Goal: Task Accomplishment & Management: Manage account settings

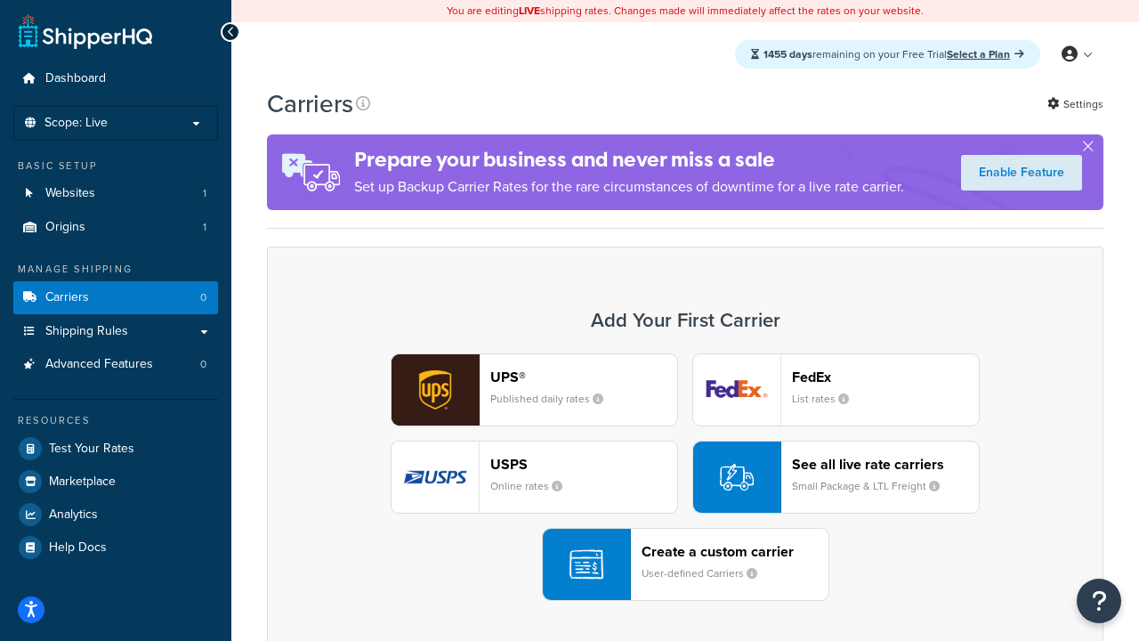
click at [685, 477] on div "UPS® Published daily rates FedEx List rates USPS Online rates See all live rate…" at bounding box center [685, 476] width 799 height 247
click at [885, 376] on header "FedEx" at bounding box center [885, 376] width 187 height 17
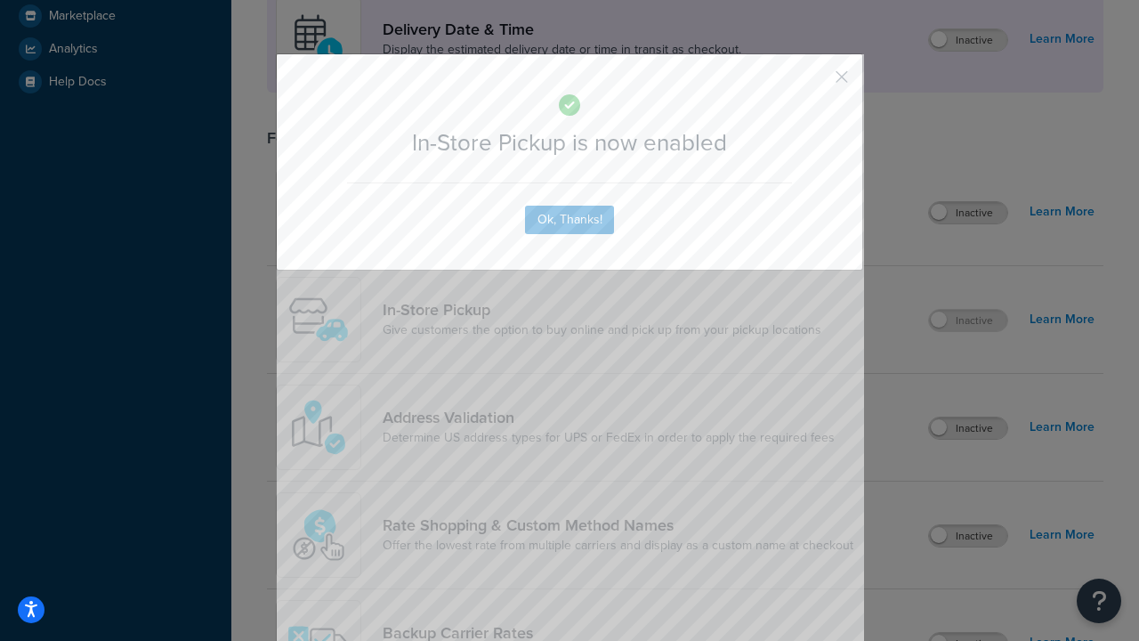
scroll to position [499, 0]
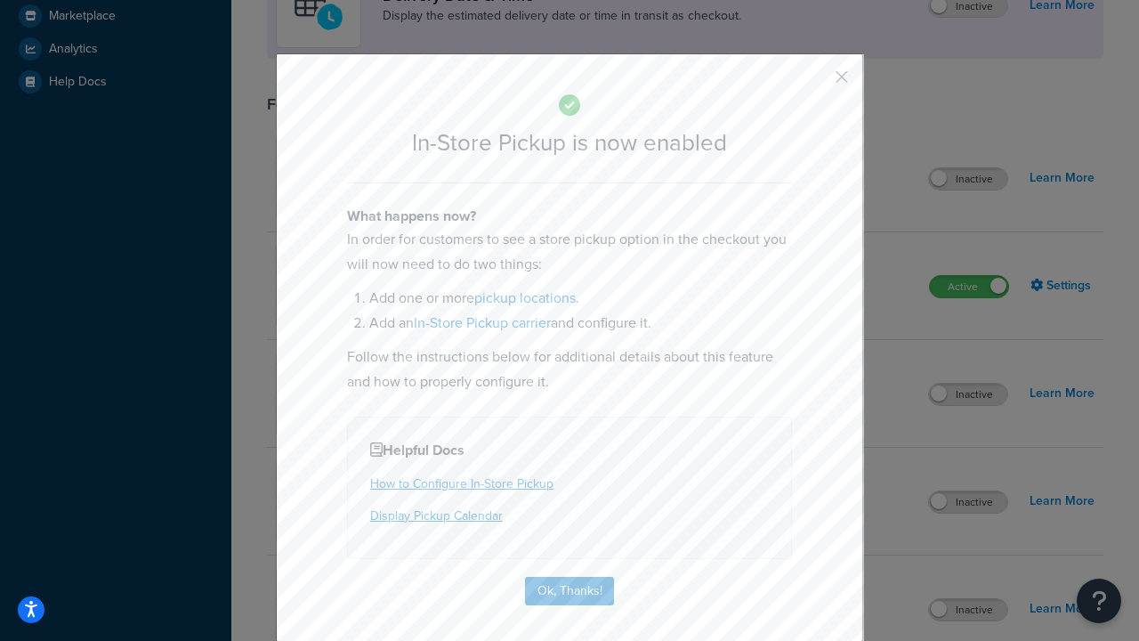
click at [815, 83] on button "button" at bounding box center [815, 83] width 4 height 4
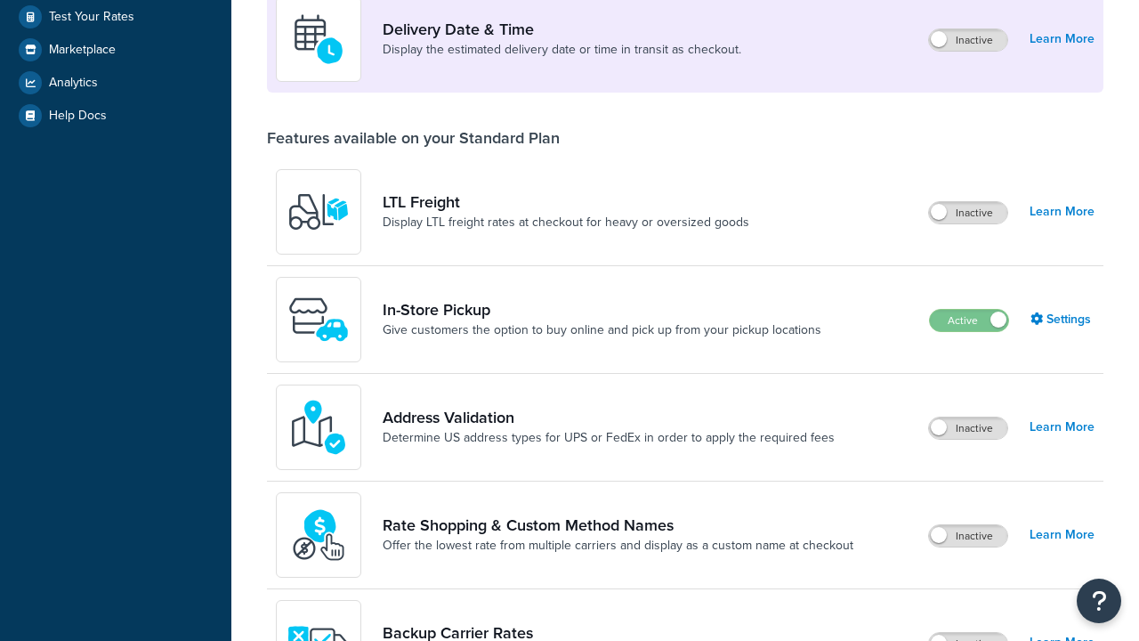
scroll to position [431, 0]
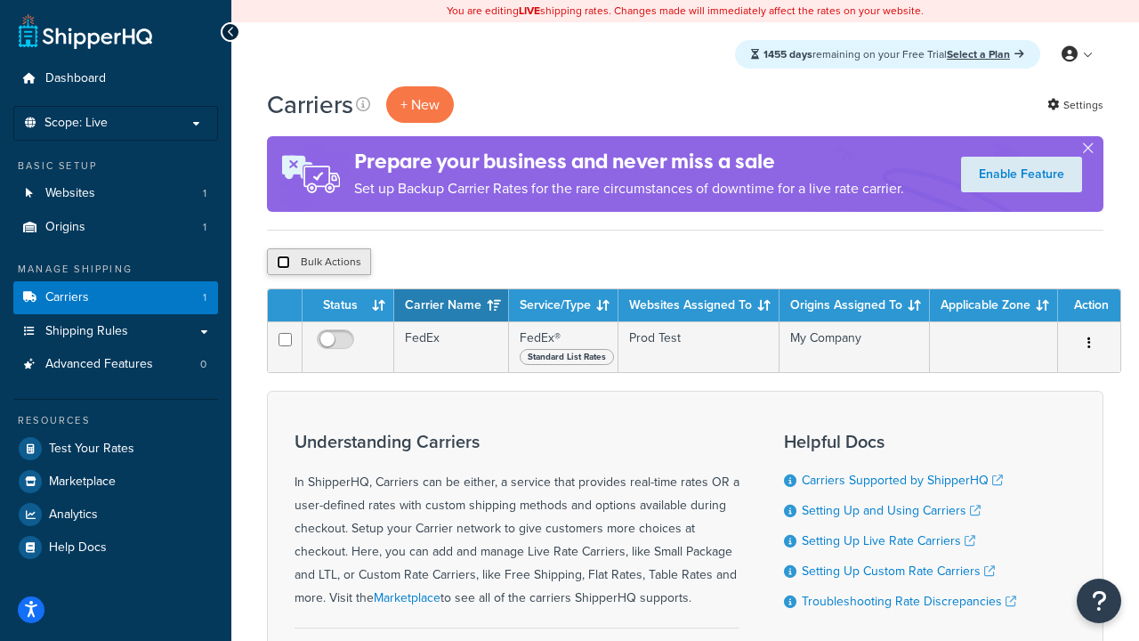
click at [283, 262] on input "checkbox" at bounding box center [283, 261] width 13 height 13
checkbox input "true"
click at [479, 262] on button "Delete" at bounding box center [474, 261] width 61 height 27
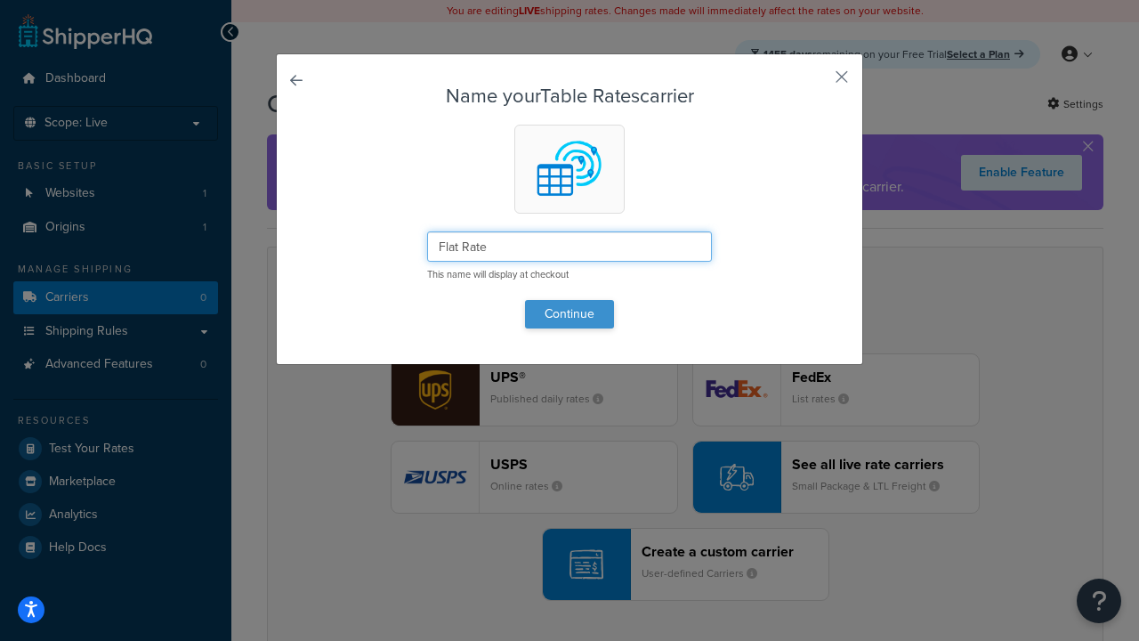
type input "Flat Rate"
click at [569, 313] on button "Continue" at bounding box center [569, 314] width 89 height 28
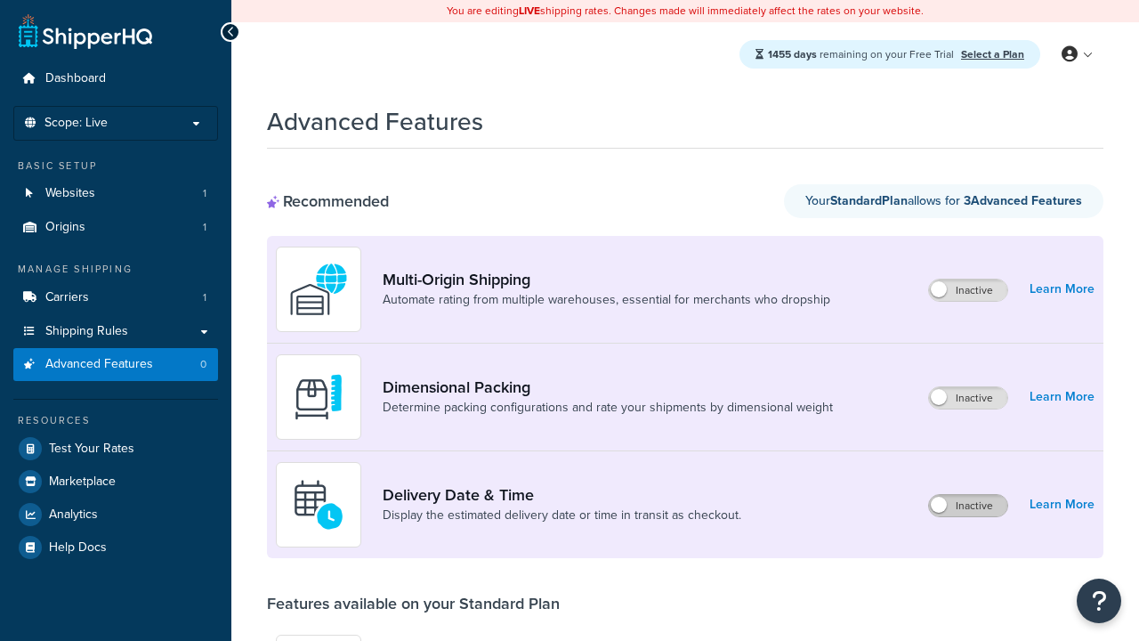
click at [968, 505] on label "Inactive" at bounding box center [968, 505] width 78 height 21
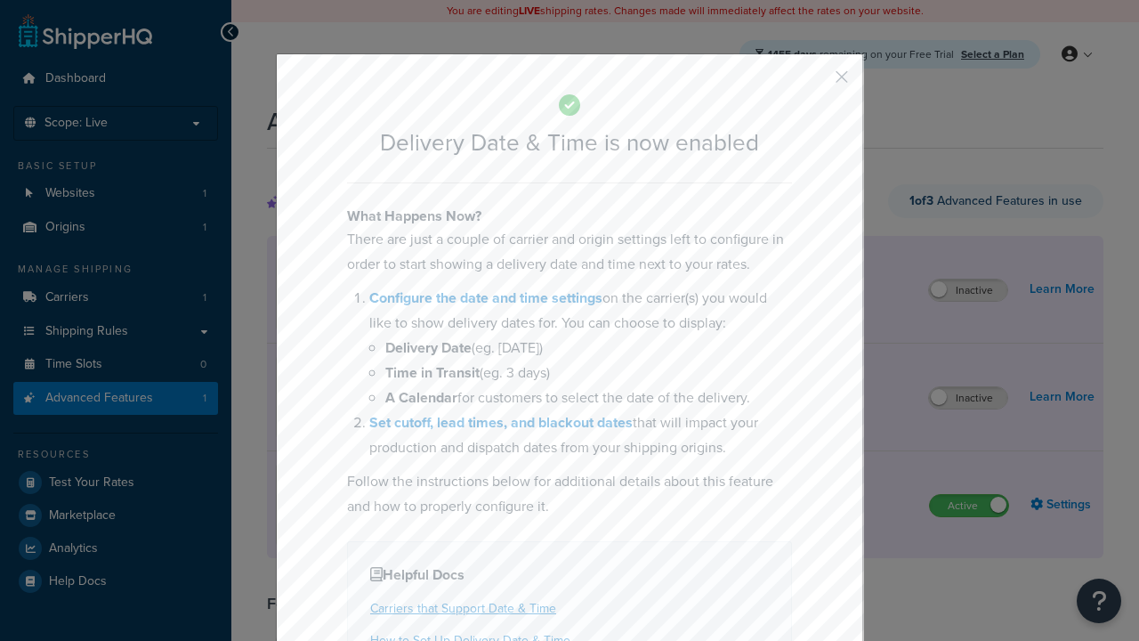
click at [815, 81] on button "button" at bounding box center [815, 83] width 4 height 4
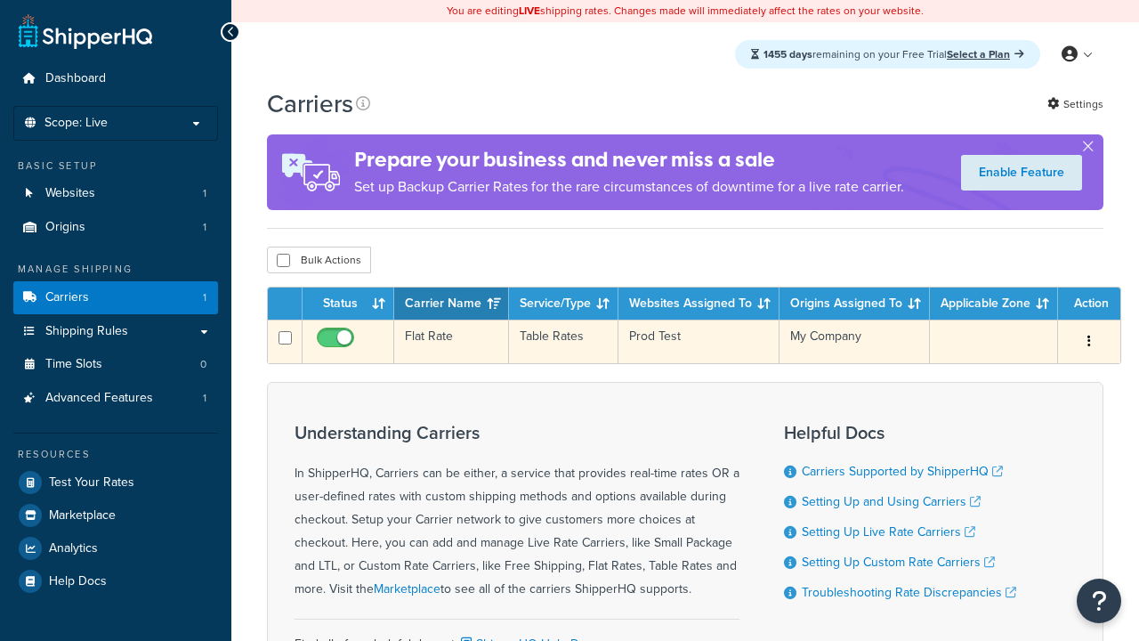
click at [451, 342] on td "Flat Rate" at bounding box center [451, 341] width 115 height 44
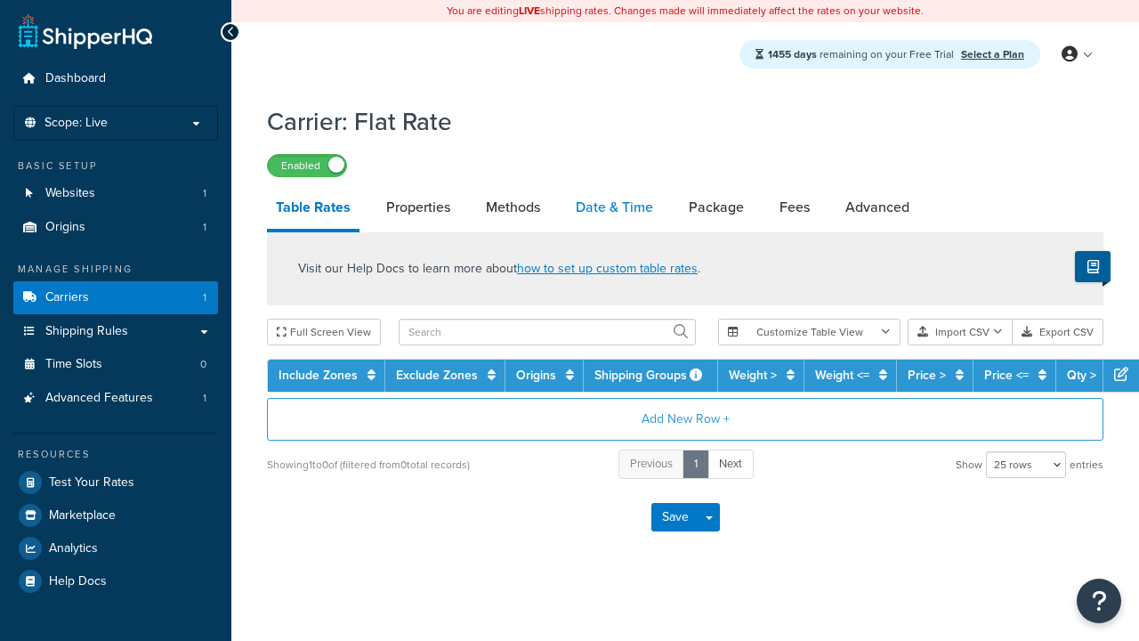
click at [614, 208] on link "Date & Time" at bounding box center [614, 207] width 95 height 43
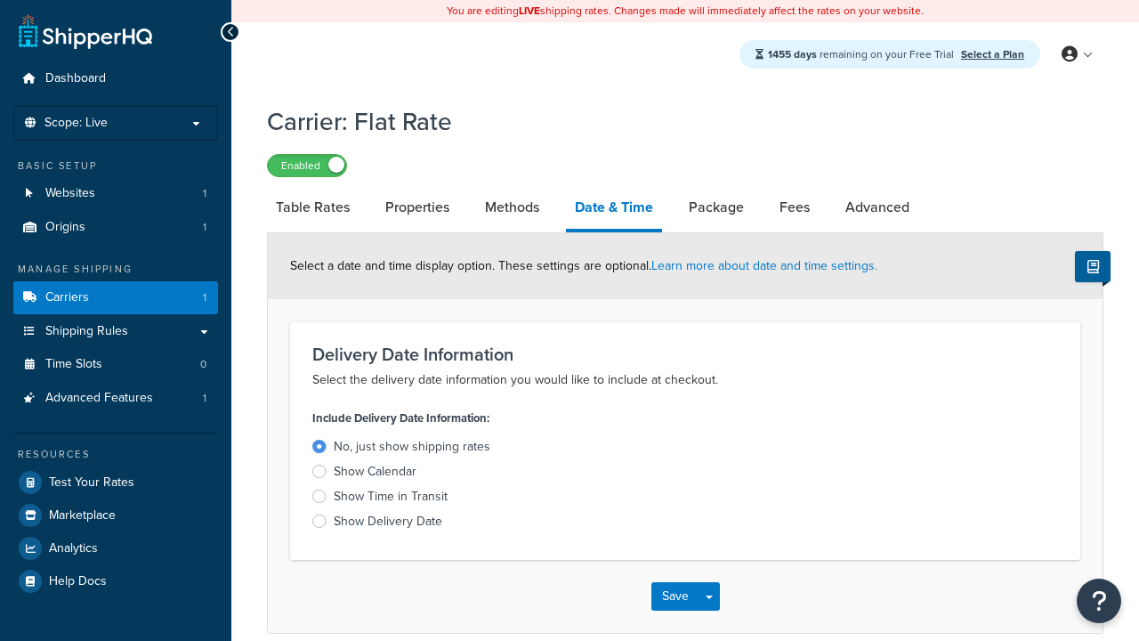
click at [388, 524] on div "Show Delivery Date" at bounding box center [388, 521] width 109 height 18
click at [0, 0] on input "Show Delivery Date" at bounding box center [0, 0] width 0 height 0
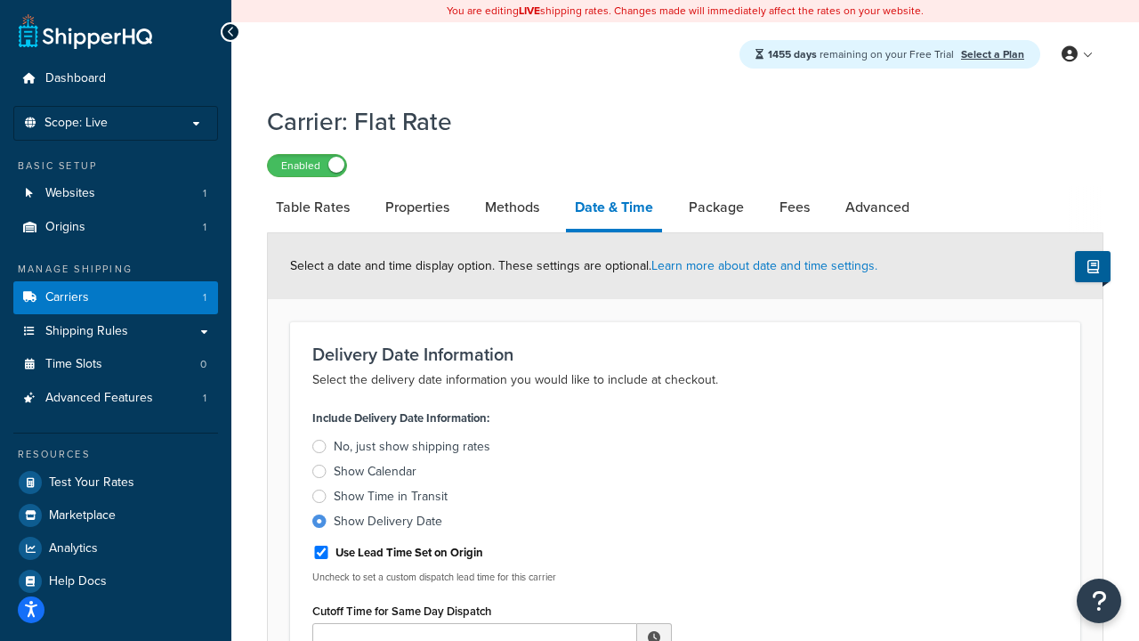
click at [388, 524] on div "Show Delivery Date" at bounding box center [388, 521] width 109 height 18
click at [0, 0] on input "Show Delivery Date" at bounding box center [0, 0] width 0 height 0
type input "11:00 AM"
type input "5"
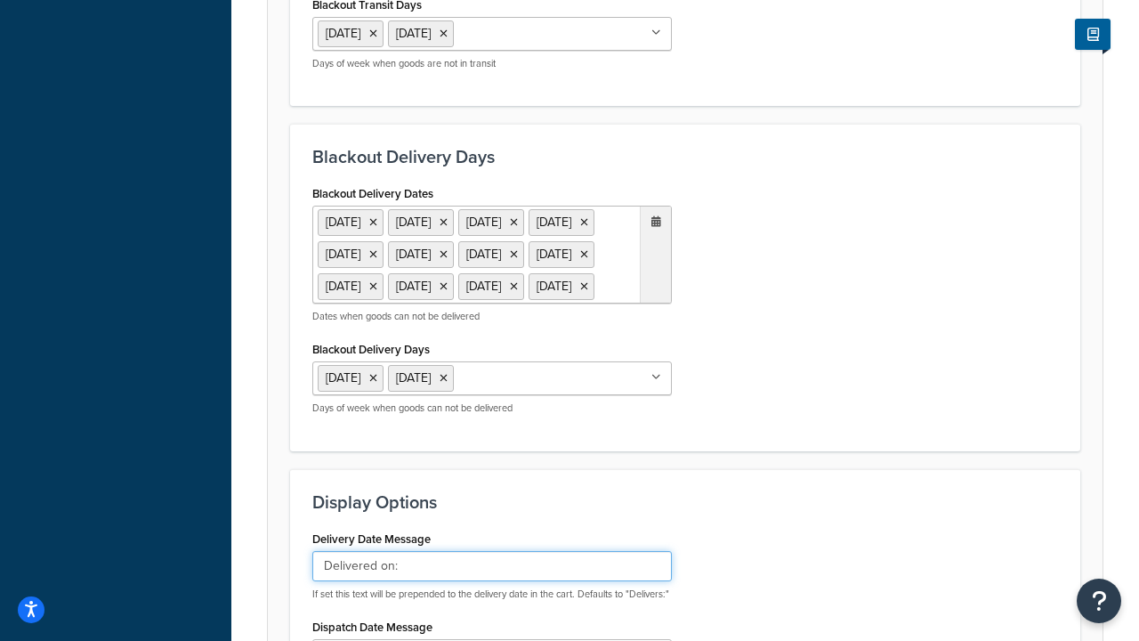
type input "Delivered on:"
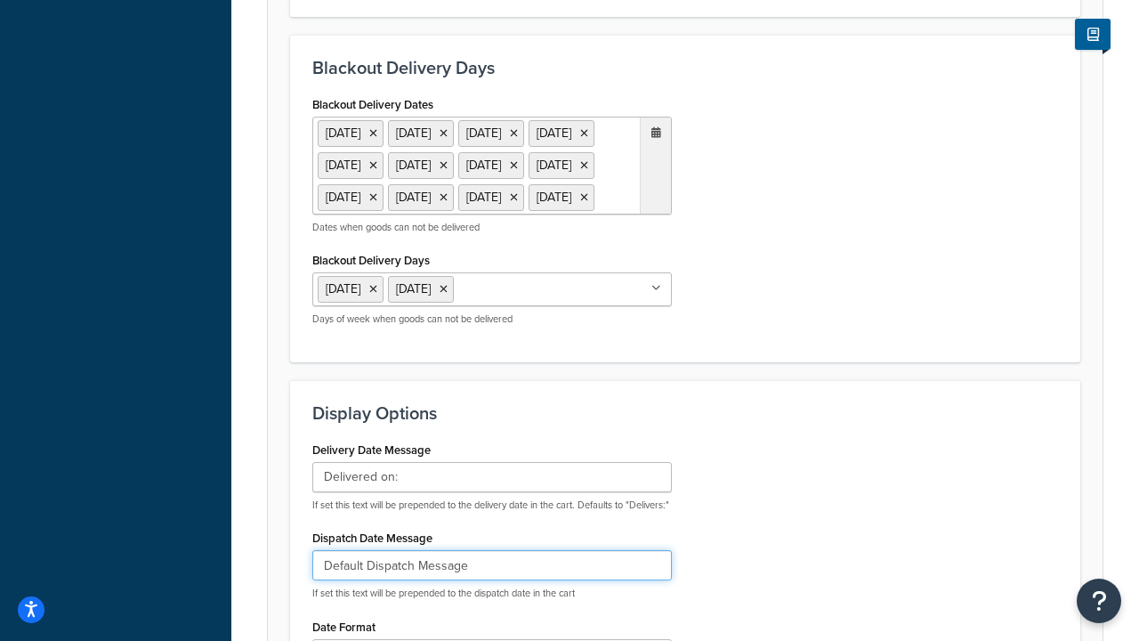
type input "Default Dispatch Message"
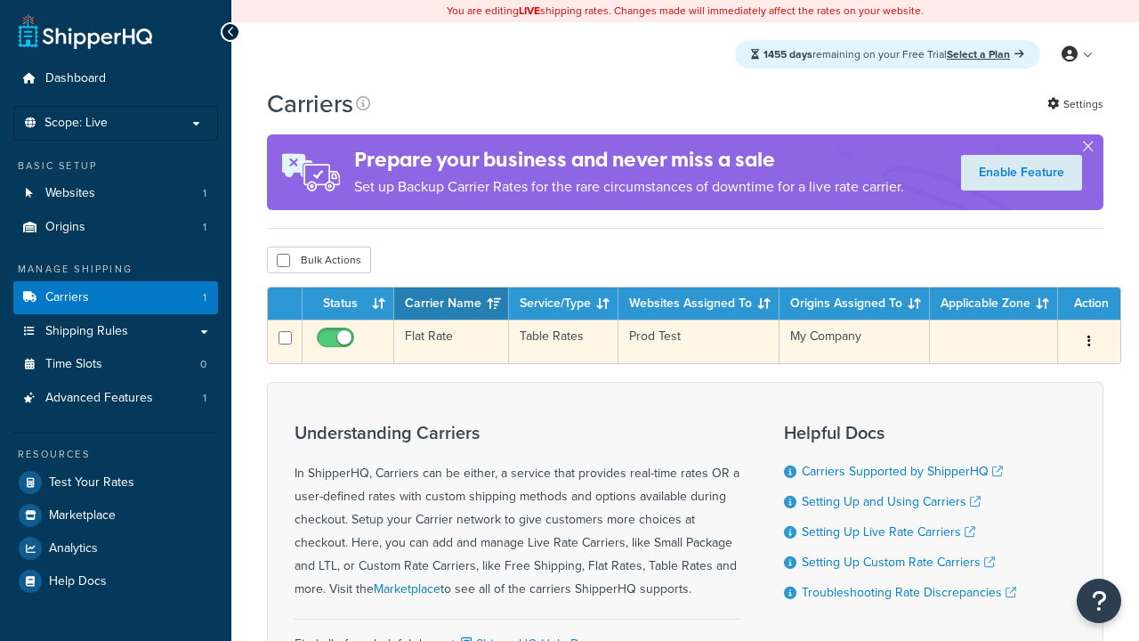
click at [451, 343] on td "Flat Rate" at bounding box center [451, 341] width 115 height 44
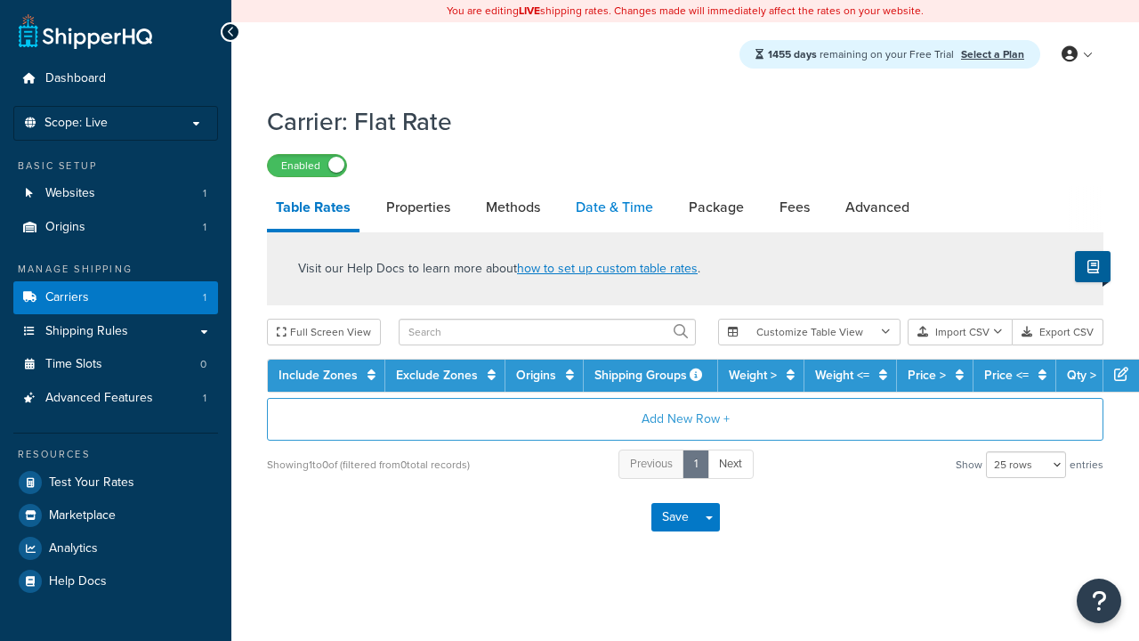
click at [614, 208] on link "Date & Time" at bounding box center [614, 207] width 95 height 43
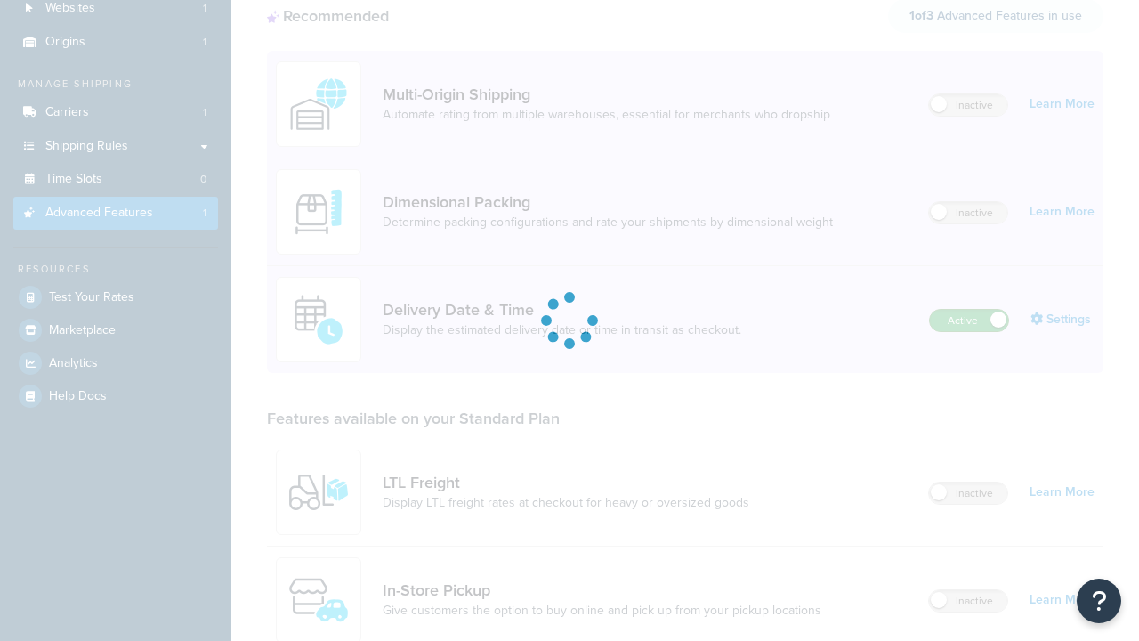
click at [969, 310] on label "Active" at bounding box center [969, 320] width 78 height 21
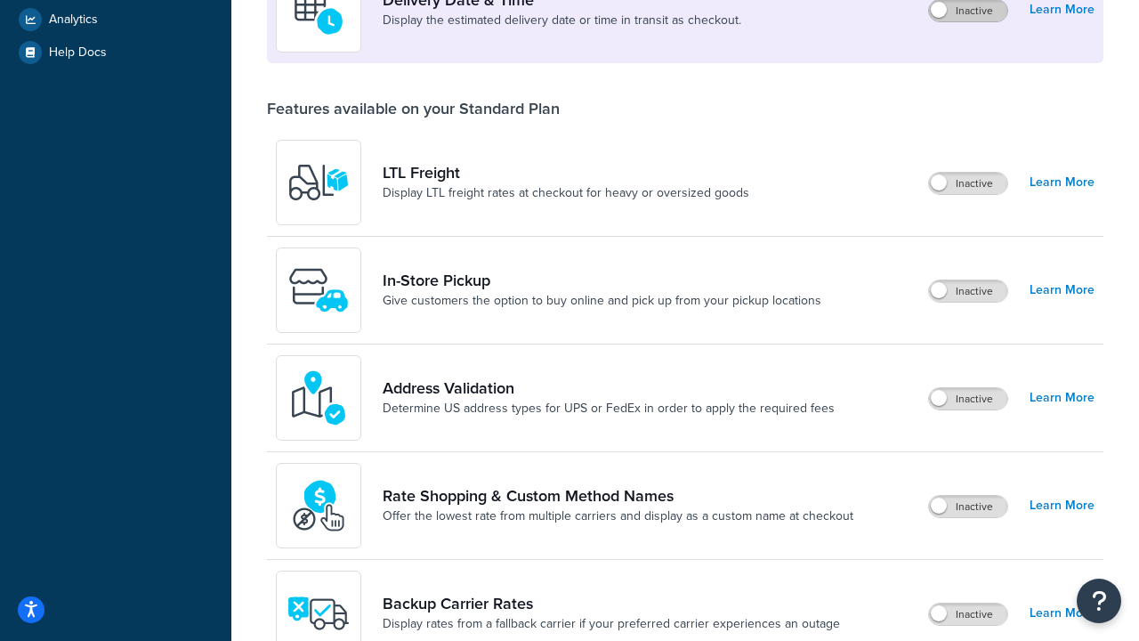
scroll to position [461, 0]
